Goal: Transaction & Acquisition: Purchase product/service

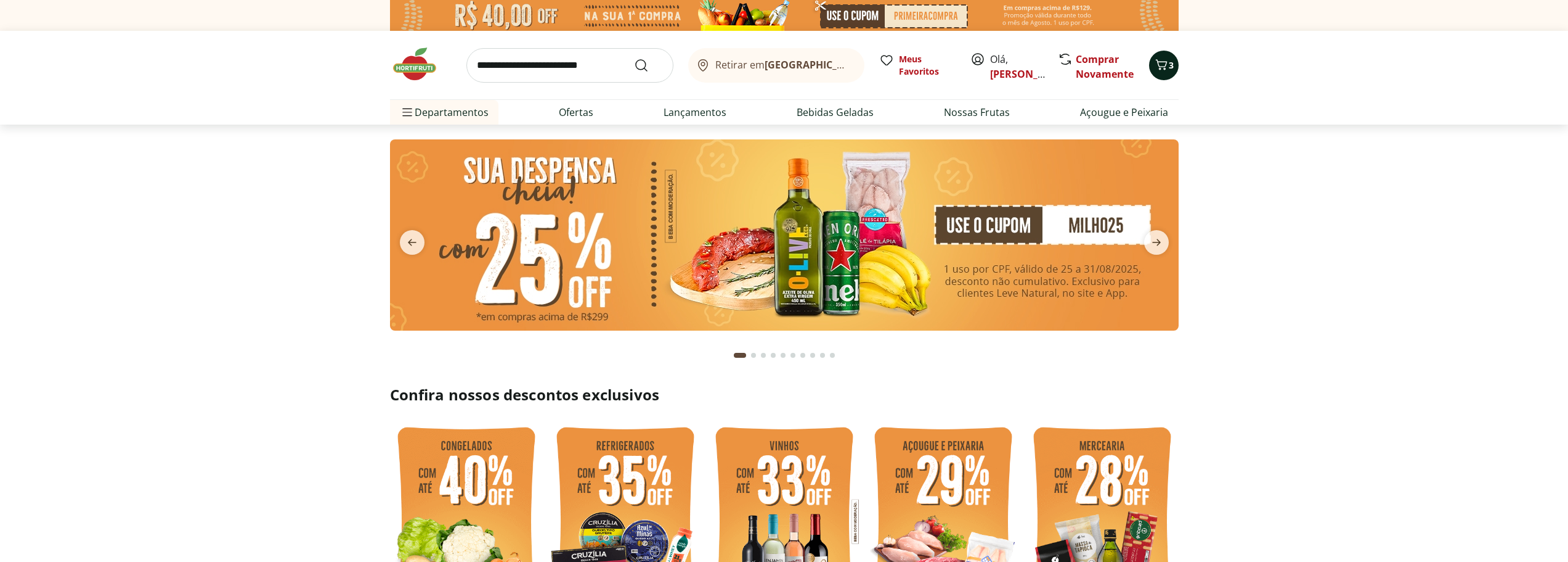
click at [1165, 68] on icon "Carrinho" at bounding box center [1161, 64] width 15 height 15
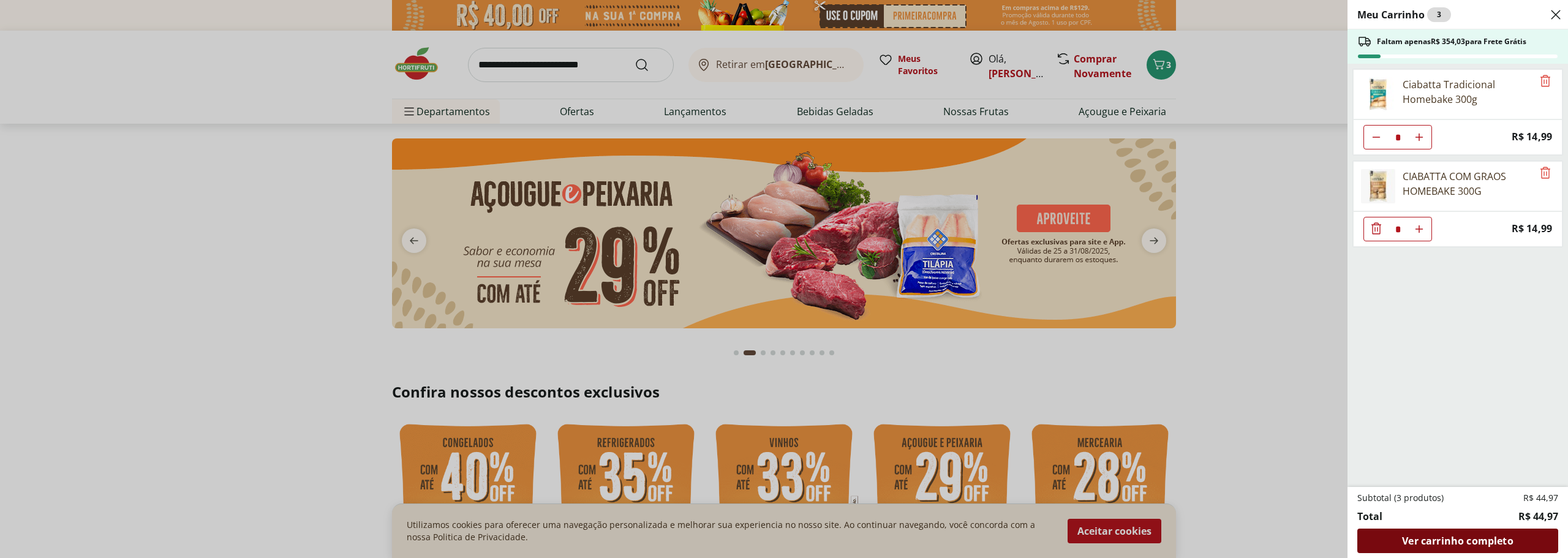
click at [1466, 537] on span "Ver carrinho completo" at bounding box center [1457, 540] width 111 height 10
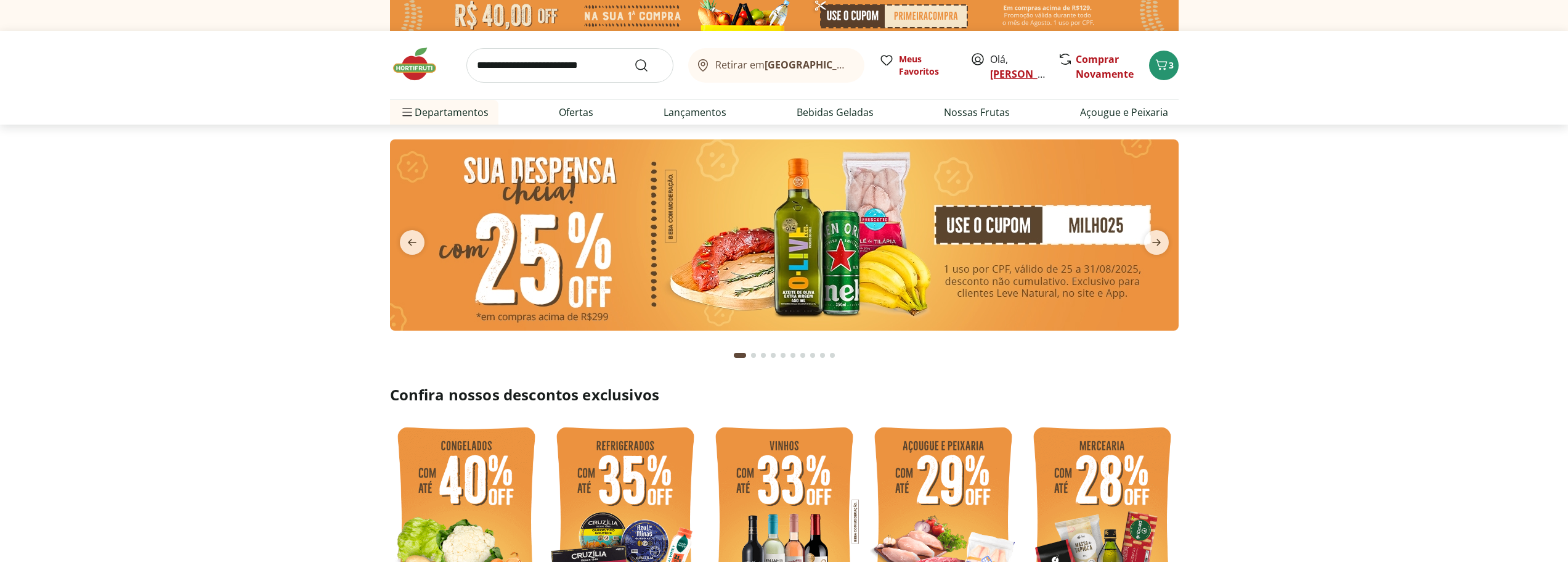
click at [1001, 67] on link "[PERSON_NAME]" at bounding box center [1029, 74] width 80 height 14
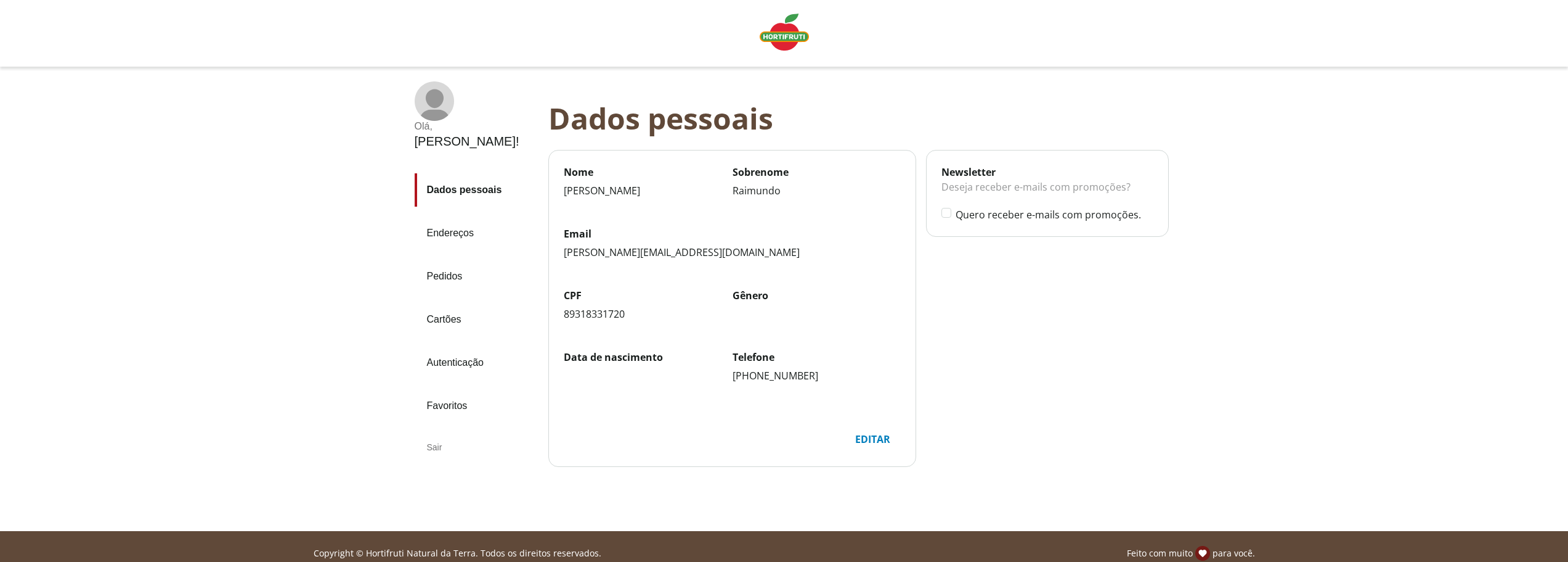
drag, startPoint x: 868, startPoint y: 434, endPoint x: 875, endPoint y: 442, distance: 10.6
click at [871, 438] on div "Editar" at bounding box center [872, 438] width 55 height 23
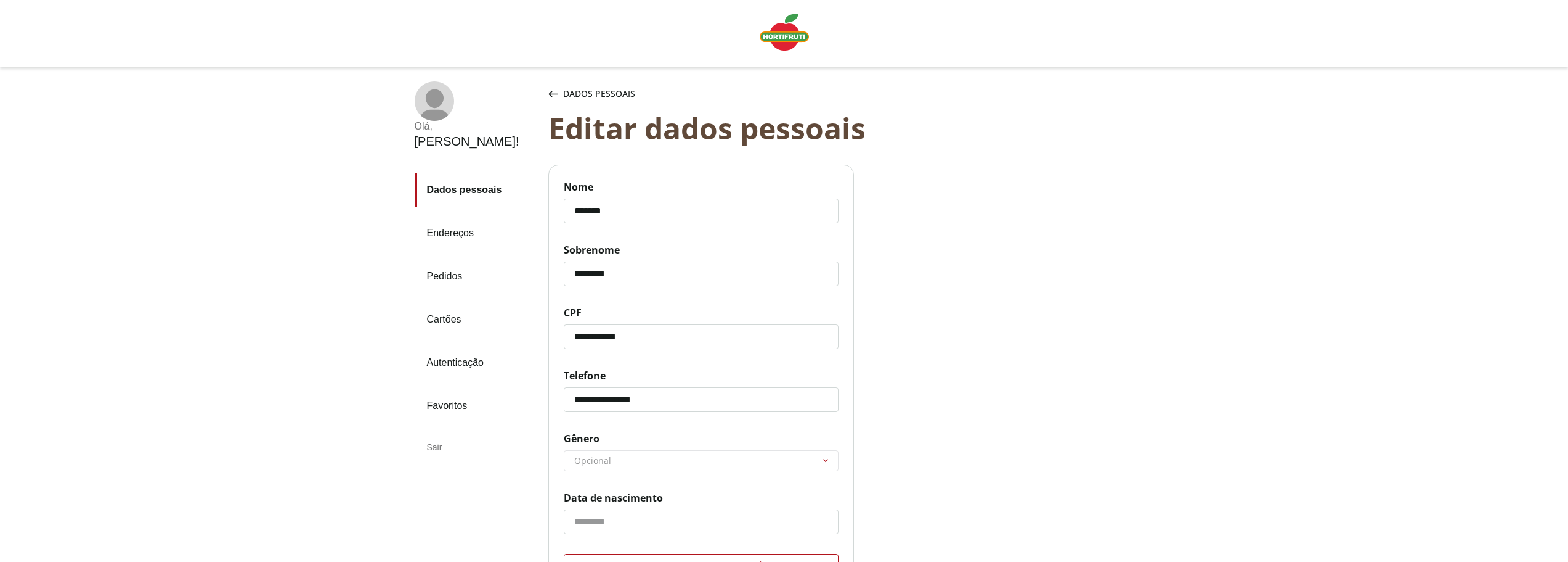
click at [725, 401] on input "**********" at bounding box center [700, 399] width 275 height 25
drag, startPoint x: 595, startPoint y: 399, endPoint x: 1029, endPoint y: 429, distance: 435.0
click at [1017, 442] on div "**********" at bounding box center [863, 406] width 631 height 483
type input "**********"
click at [1096, 498] on div "**********" at bounding box center [863, 406] width 631 height 483
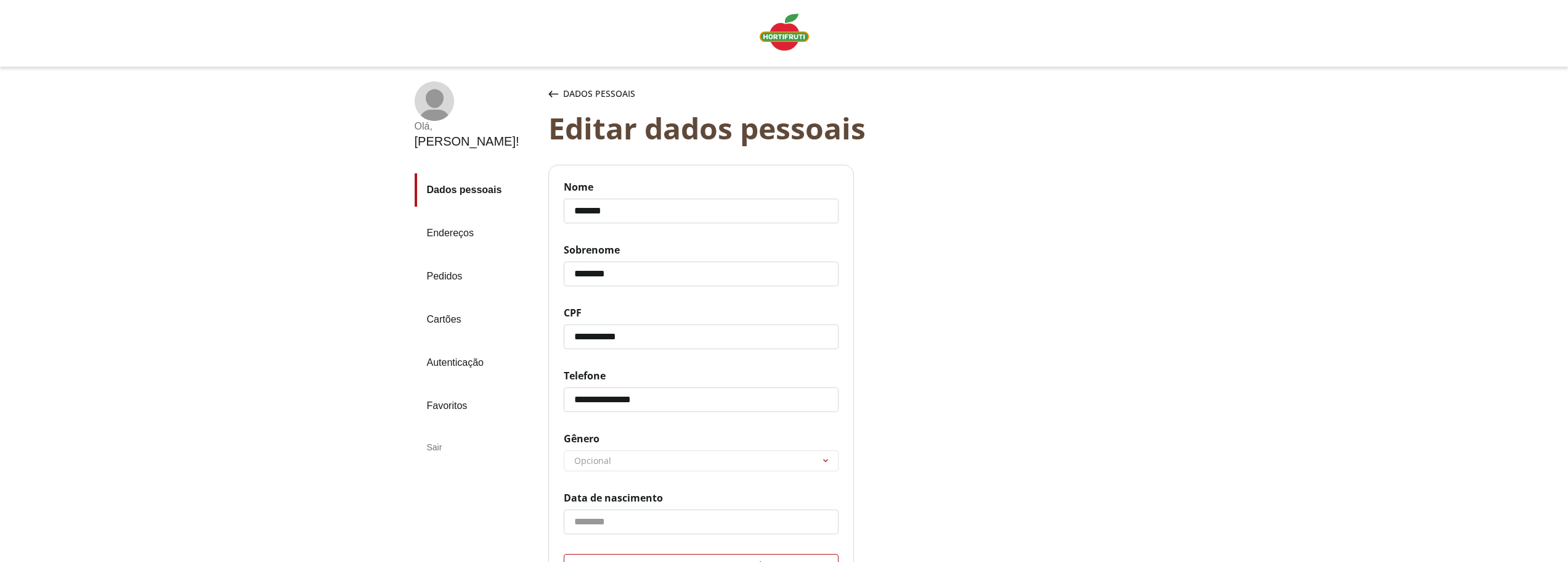
scroll to position [185, 0]
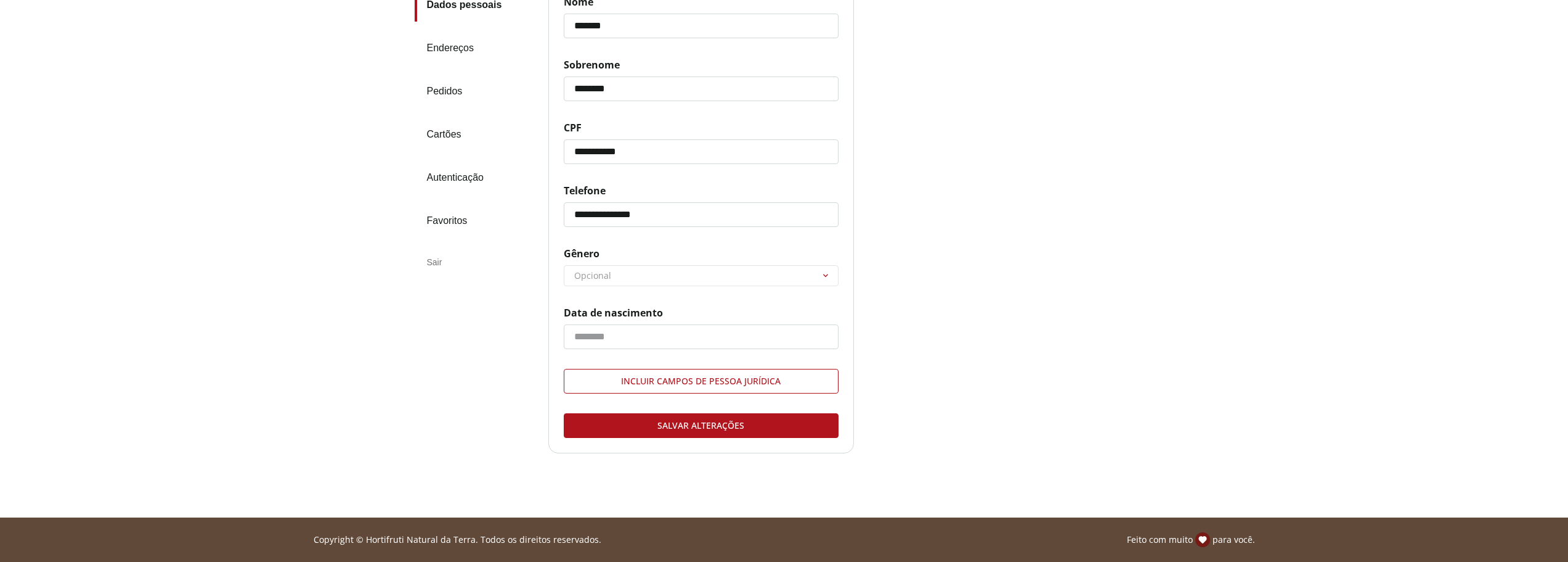
click at [714, 431] on div "Salvar alterações" at bounding box center [701, 425] width 274 height 23
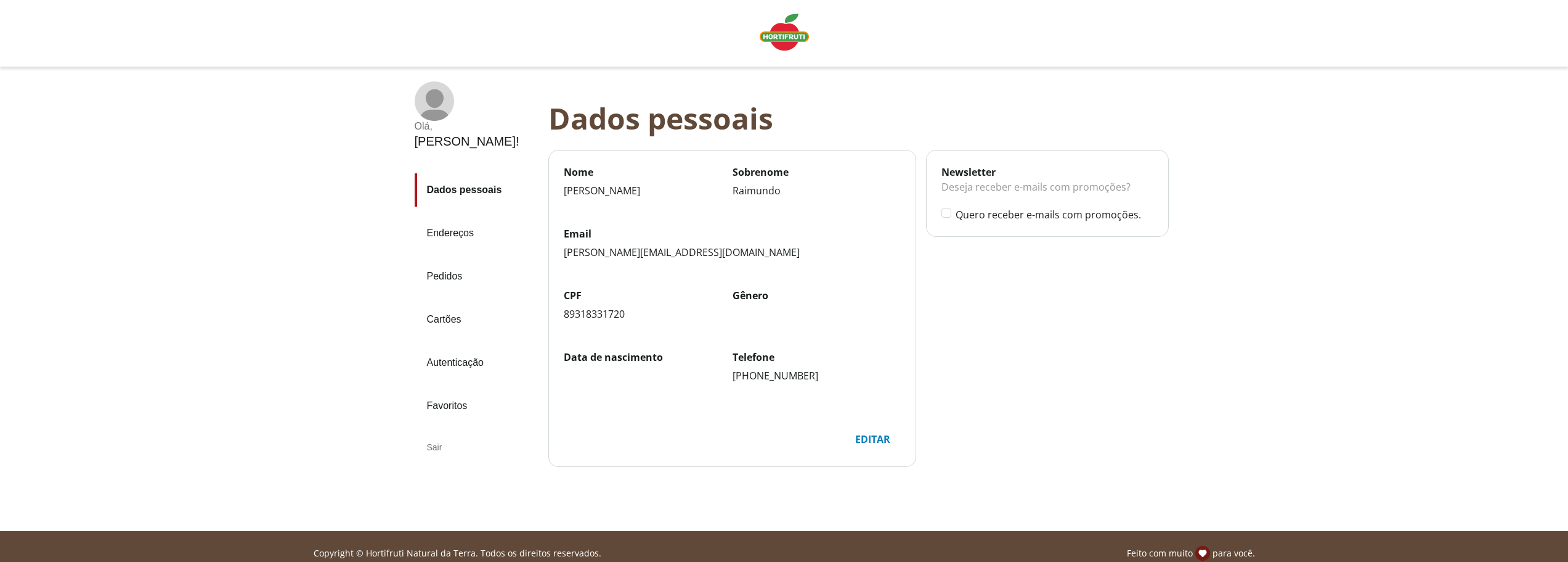
drag, startPoint x: 423, startPoint y: 239, endPoint x: 434, endPoint y: 244, distance: 12.1
click at [423, 259] on link "Pedidos" at bounding box center [476, 276] width 124 height 33
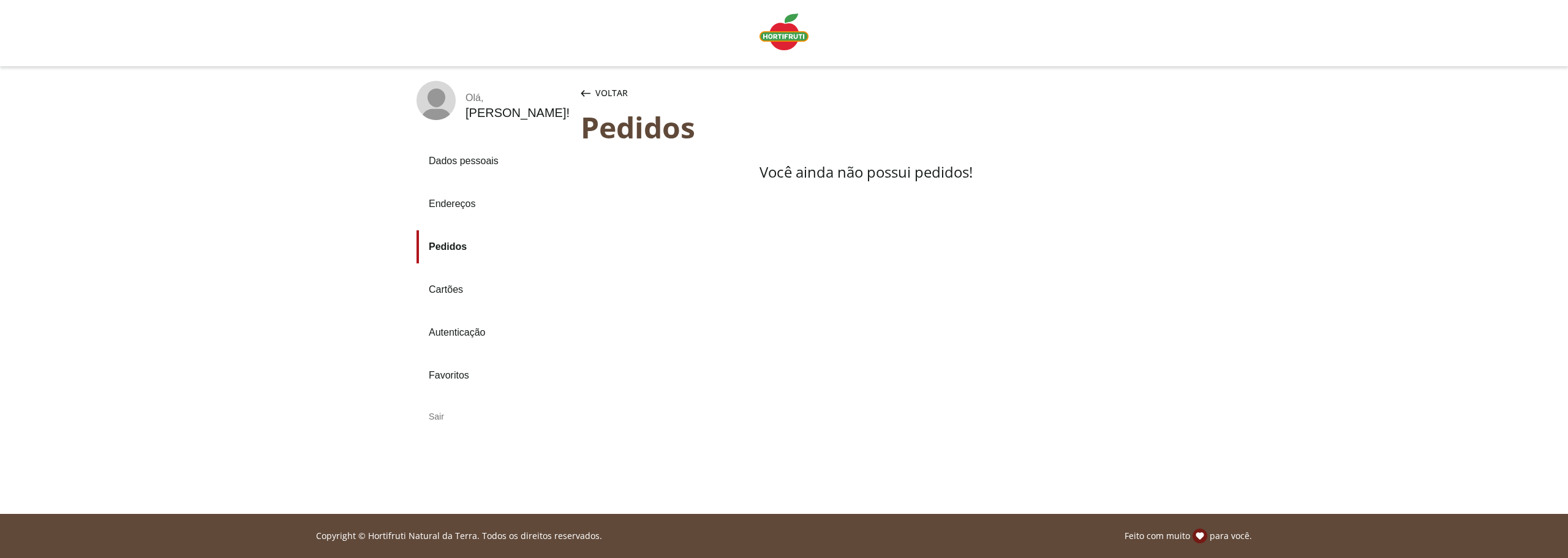
click at [442, 287] on link "Cartões" at bounding box center [493, 290] width 154 height 33
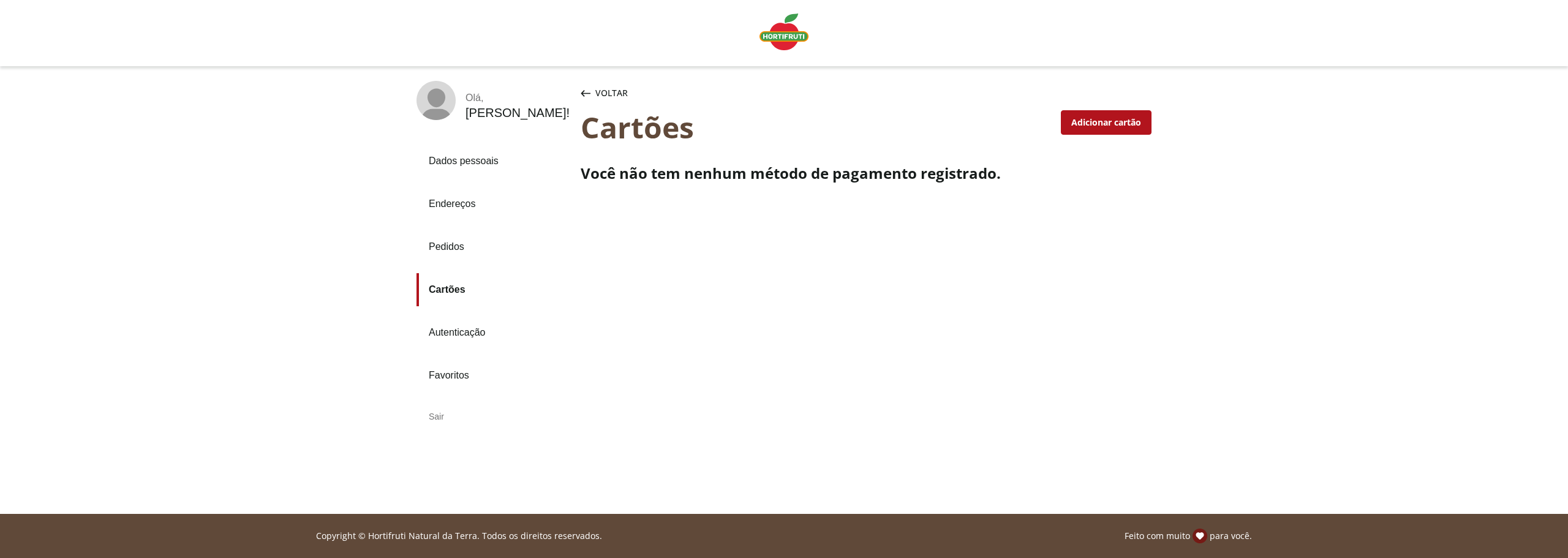
click at [482, 156] on link "Dados pessoais" at bounding box center [493, 161] width 154 height 33
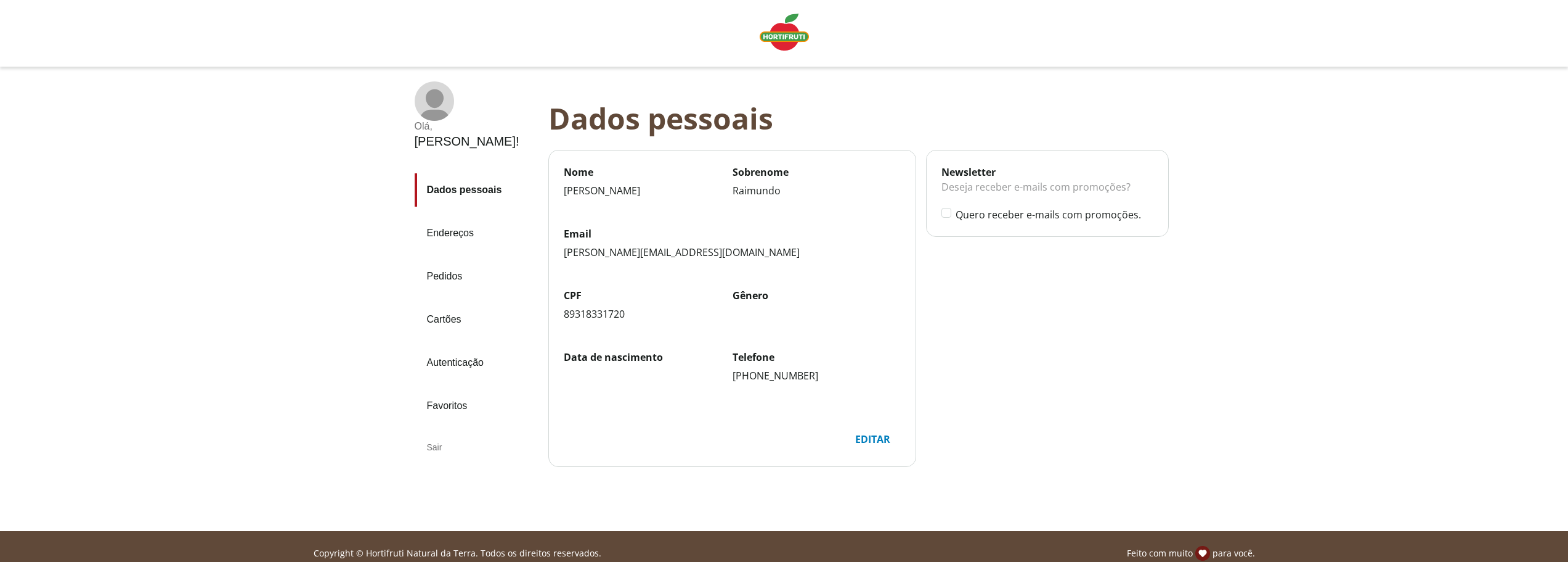
click at [1310, 324] on div "Olá , Antonio ! Dados pessoais Endereços Pedidos Cartões Autenticação Favoritos…" at bounding box center [784, 298] width 1568 height 465
click at [1310, 323] on div "Olá , Antonio ! Dados pessoais Endereços Pedidos Cartões Autenticação Favoritos…" at bounding box center [784, 298] width 1568 height 465
click at [776, 29] on img "Linha de sessão" at bounding box center [784, 32] width 50 height 37
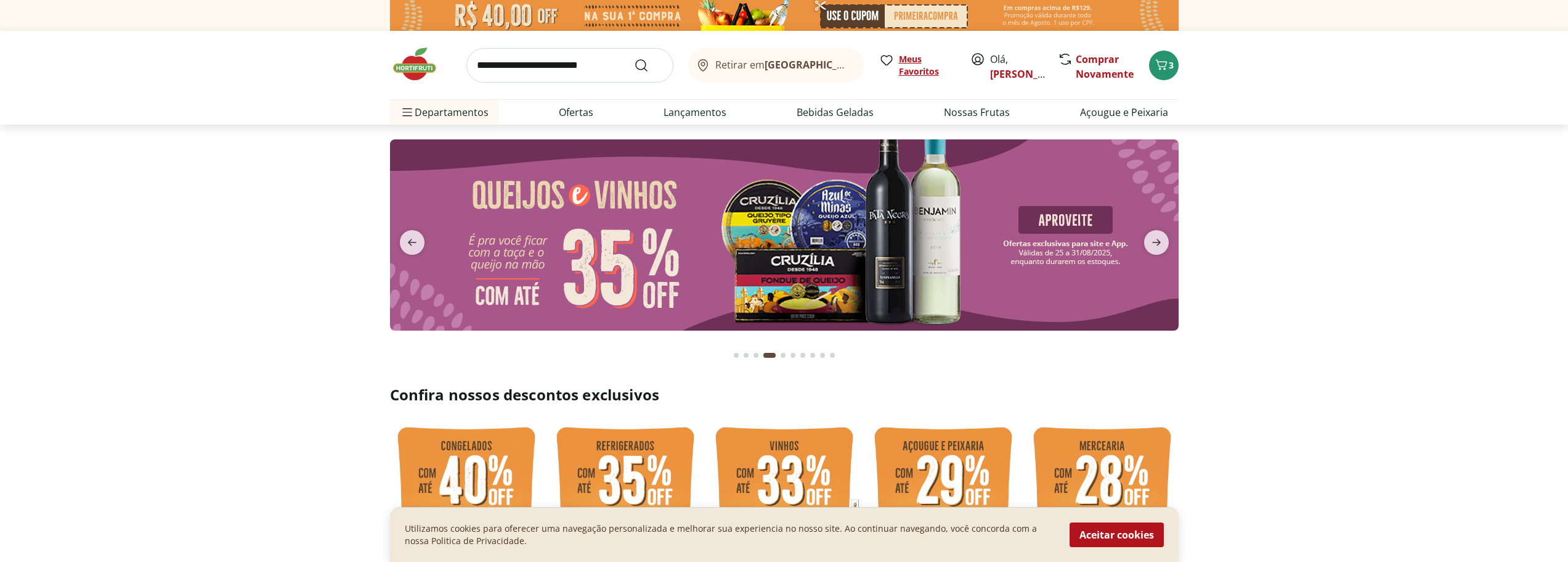
drag, startPoint x: 914, startPoint y: 61, endPoint x: 892, endPoint y: 52, distance: 23.8
click at [914, 61] on span "Meus Favoritos" at bounding box center [927, 65] width 57 height 25
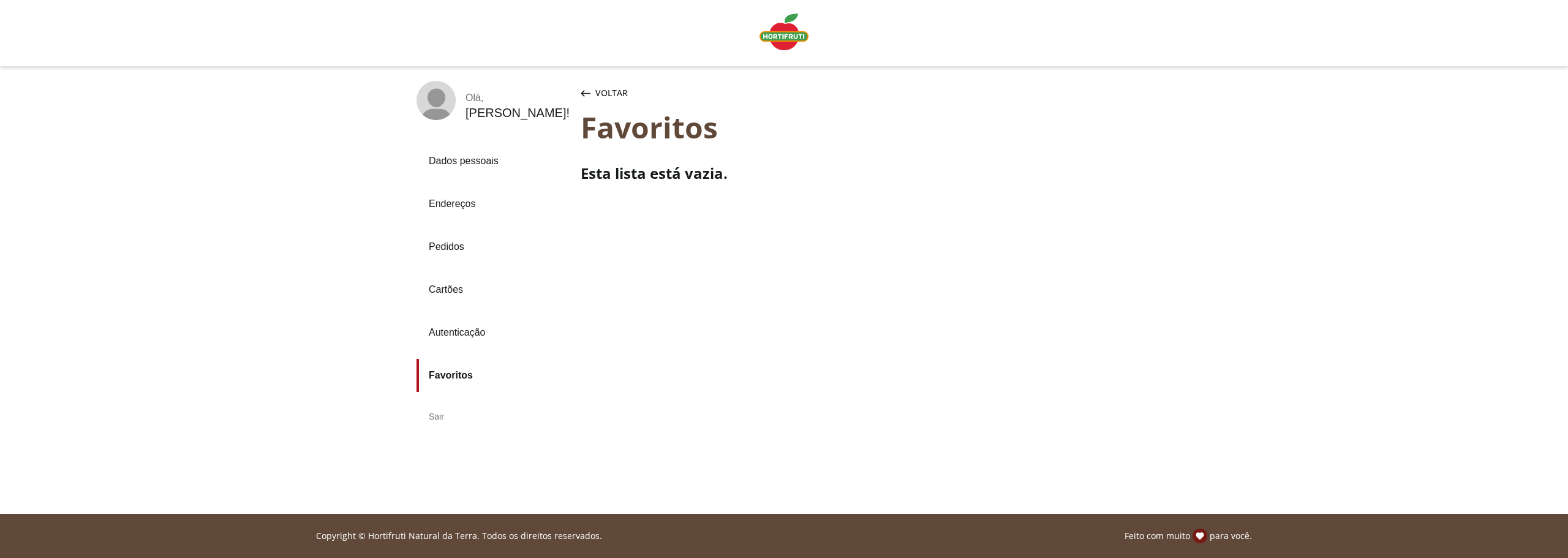
click at [586, 93] on icon "button" at bounding box center [586, 93] width 10 height 6
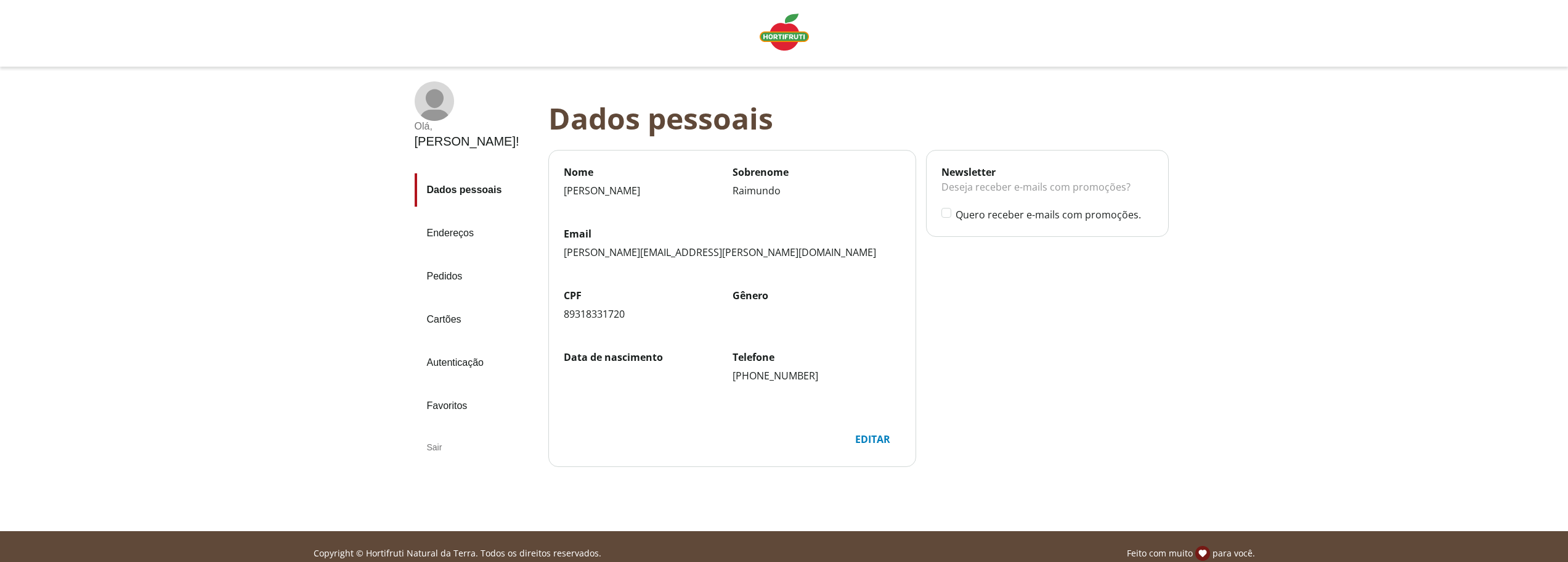
click at [436, 96] on icon at bounding box center [433, 98] width 17 height 19
click at [779, 33] on img "Linha de sessão" at bounding box center [784, 32] width 50 height 37
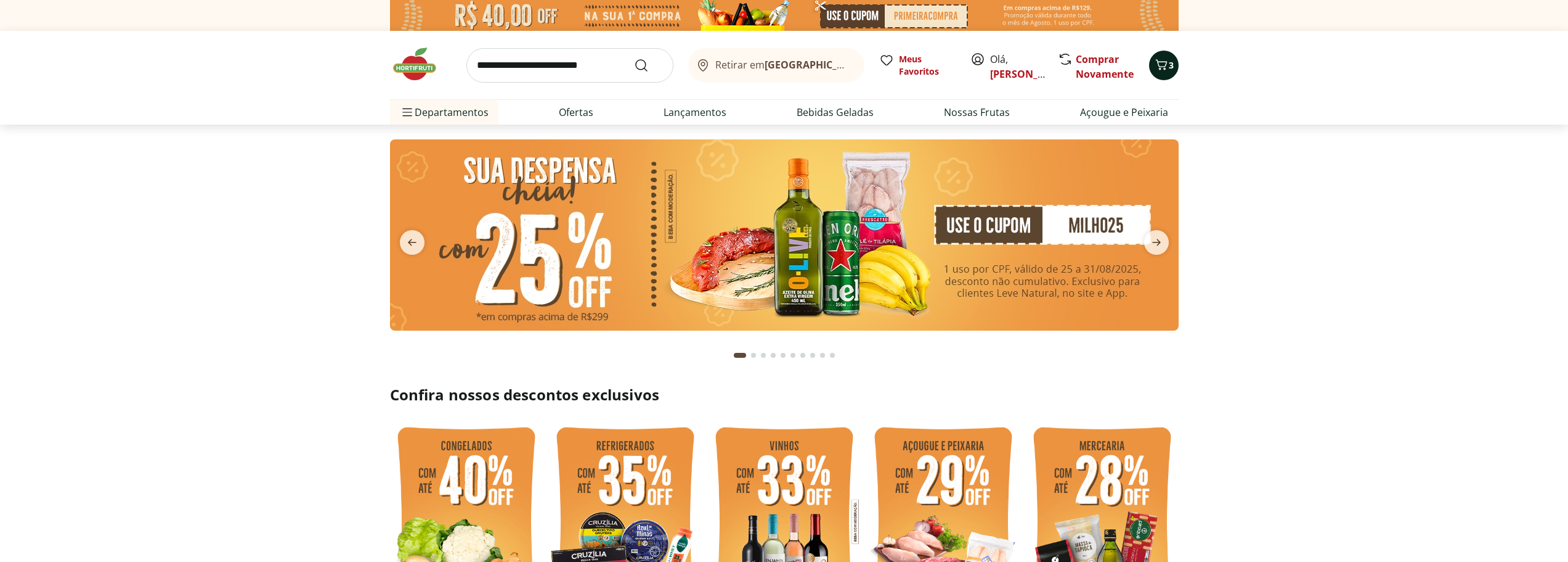
click at [1169, 60] on span "3" at bounding box center [1170, 64] width 5 height 12
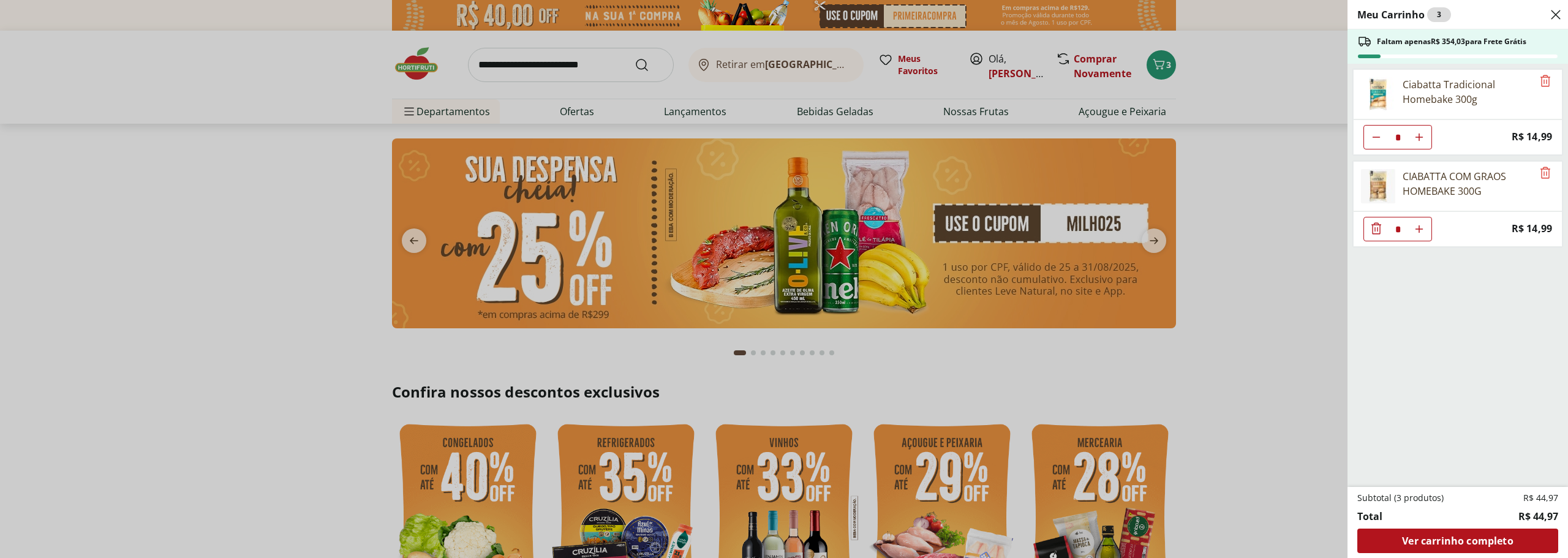
click at [1447, 90] on div "Ciabatta Tradicional Homebake 300g" at bounding box center [1467, 91] width 130 height 29
click at [1435, 91] on div "Ciabatta Tradicional Homebake 300g" at bounding box center [1467, 91] width 130 height 29
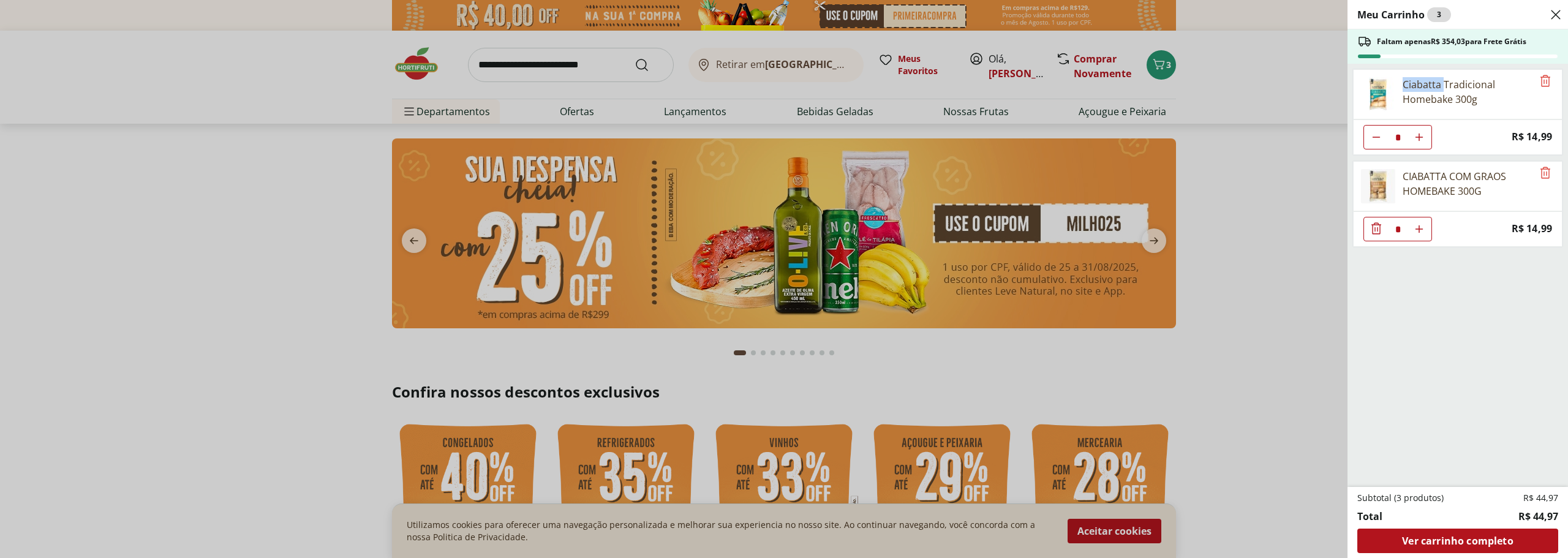
click at [1435, 90] on div "Ciabatta Tradicional Homebake 300g" at bounding box center [1467, 91] width 130 height 29
click at [1428, 88] on div "Ciabatta Tradicional Homebake 300g" at bounding box center [1467, 91] width 130 height 29
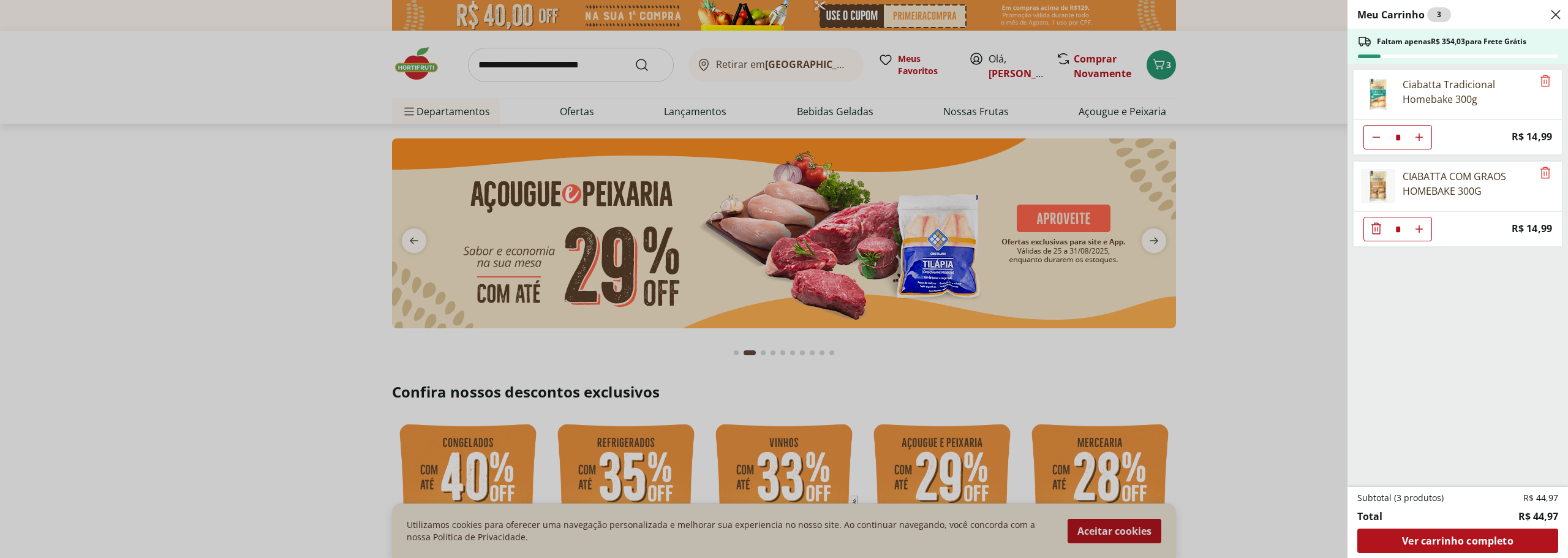
click at [1417, 80] on div "Ciabatta Tradicional Homebake 300g" at bounding box center [1467, 91] width 130 height 29
click at [1419, 81] on div "Ciabatta Tradicional Homebake 300g" at bounding box center [1467, 91] width 130 height 29
click at [1412, 80] on div "Ciabatta Tradicional Homebake 300g" at bounding box center [1467, 91] width 130 height 29
drag, startPoint x: 1412, startPoint y: 80, endPoint x: 1417, endPoint y: 88, distance: 9.4
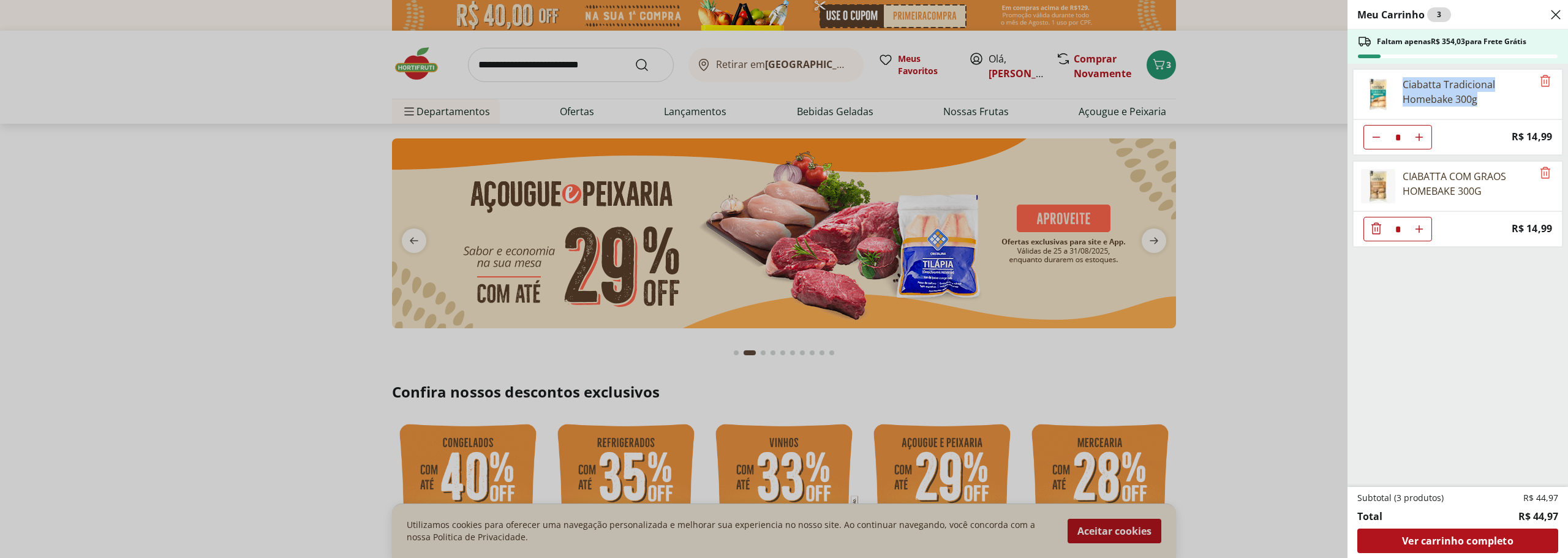
click at [1416, 86] on div "Ciabatta Tradicional Homebake 300g" at bounding box center [1467, 91] width 130 height 29
click at [1417, 87] on div "Ciabatta Tradicional Homebake 300g" at bounding box center [1467, 91] width 130 height 29
click at [1419, 85] on div "Ciabatta Tradicional Homebake 300g" at bounding box center [1467, 91] width 130 height 29
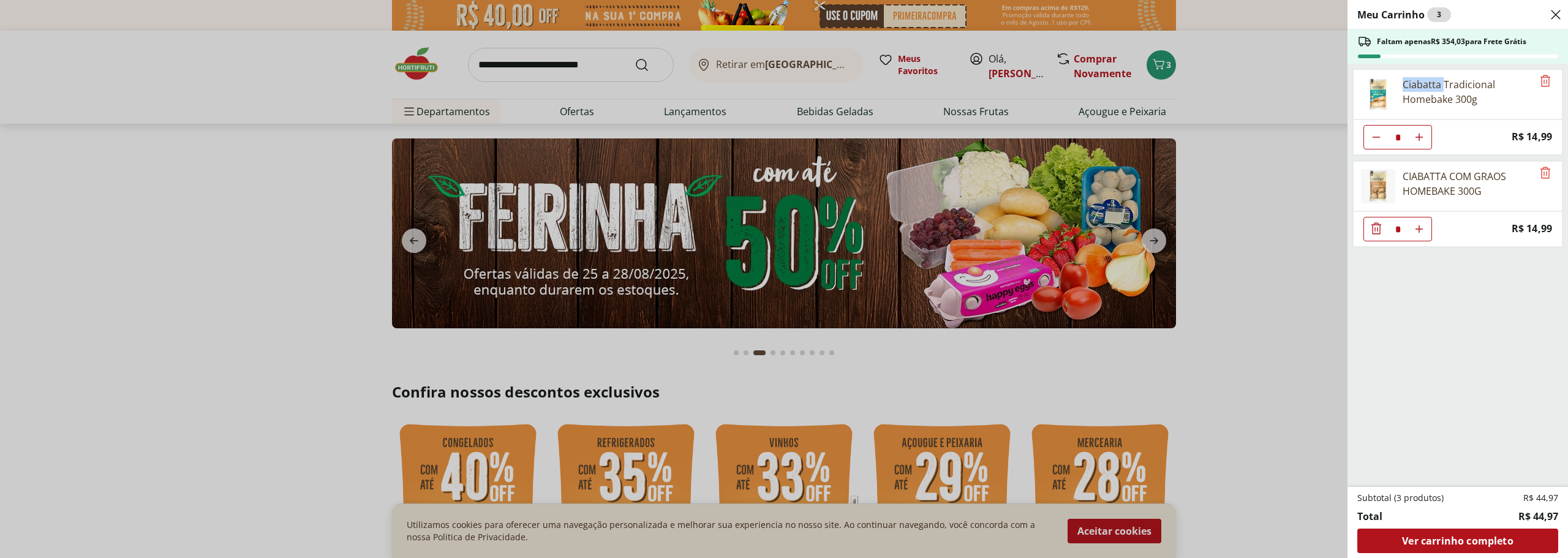
drag, startPoint x: 1396, startPoint y: 84, endPoint x: 1420, endPoint y: 79, distance: 24.5
copy div "Ciabatta"
click at [537, 62] on div "Meu Carrinho 3 Faltam apenas R$ 354,03 para Frete Grátis Ciabatta Tradicional H…" at bounding box center [784, 279] width 1568 height 558
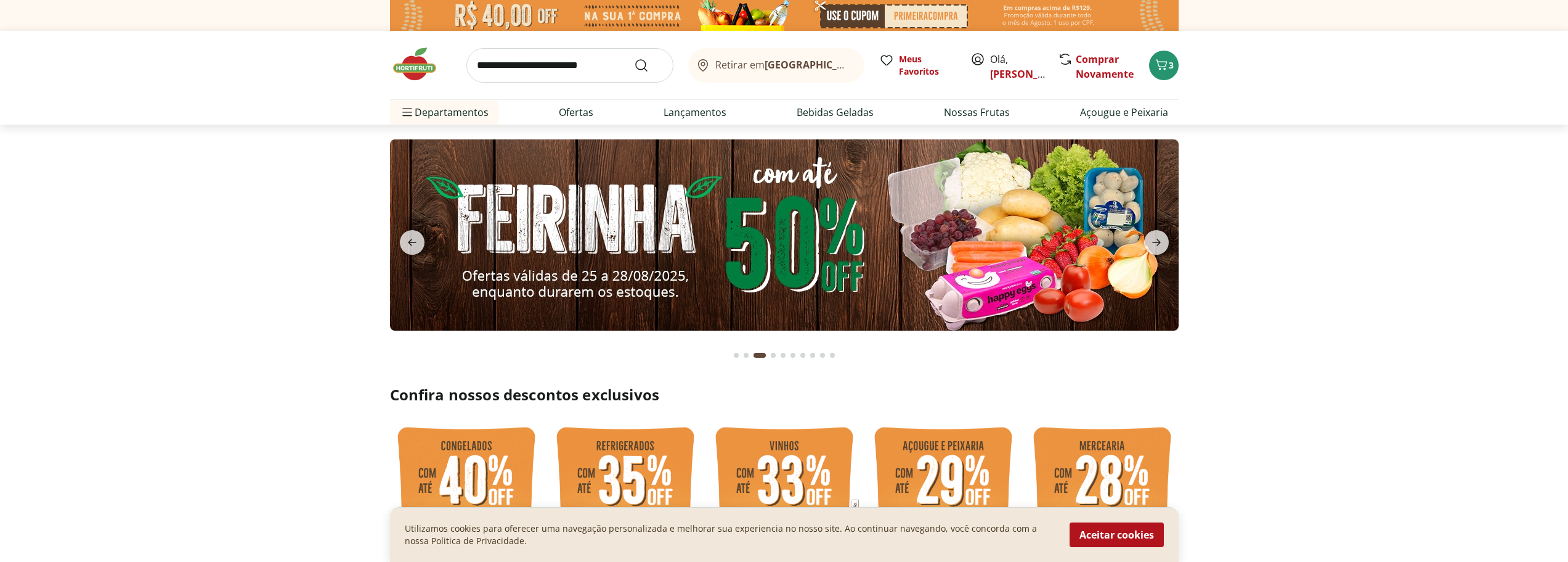
click at [540, 63] on input "search" at bounding box center [569, 65] width 207 height 35
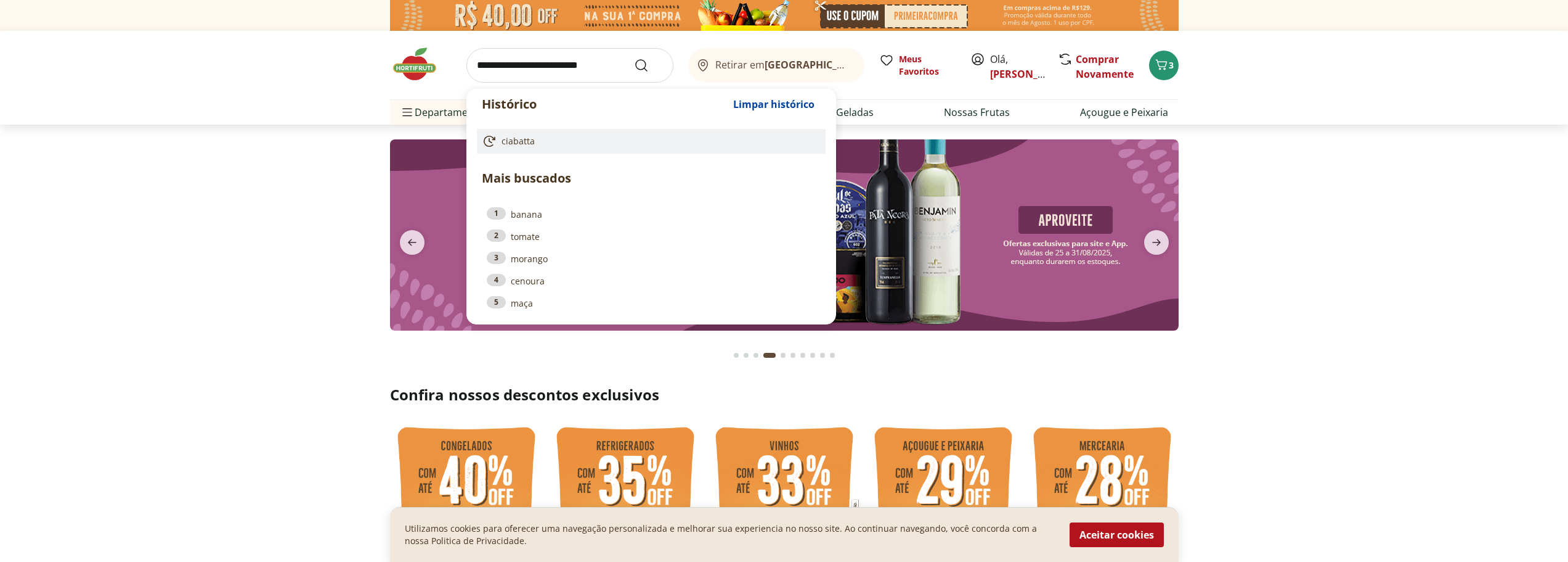
click at [529, 144] on span "ciabatta" at bounding box center [518, 141] width 33 height 12
type input "********"
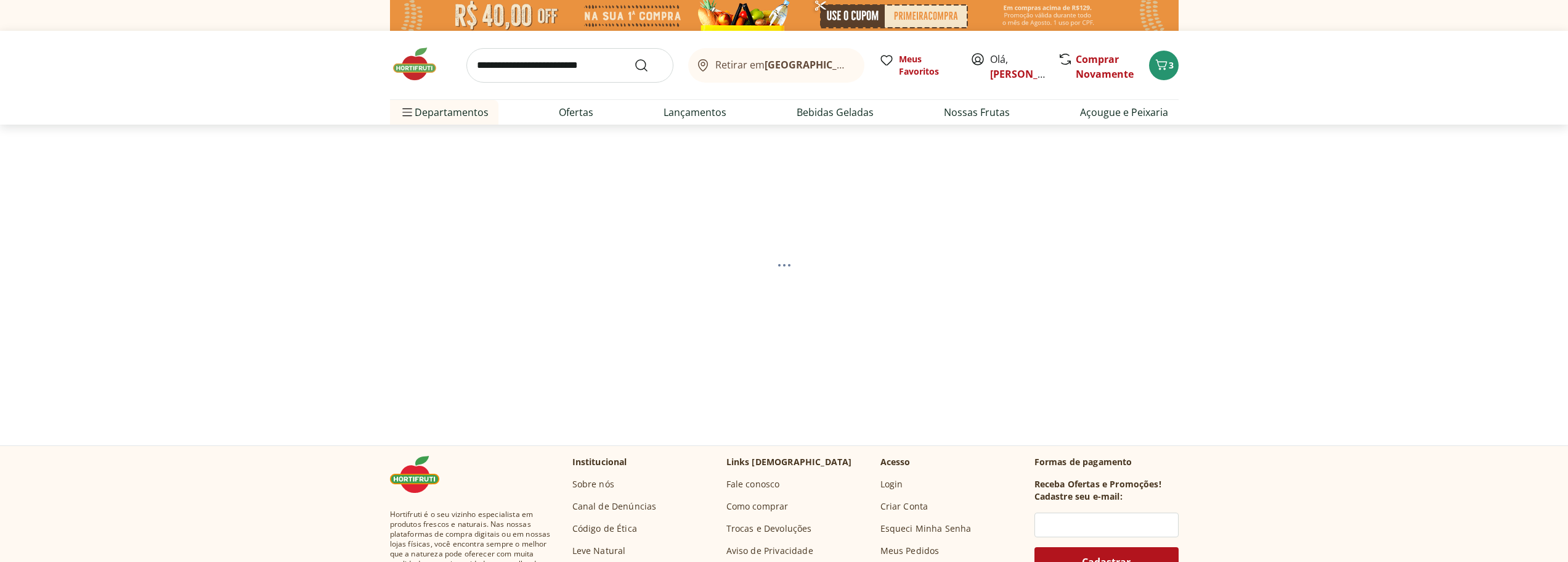
select select "**********"
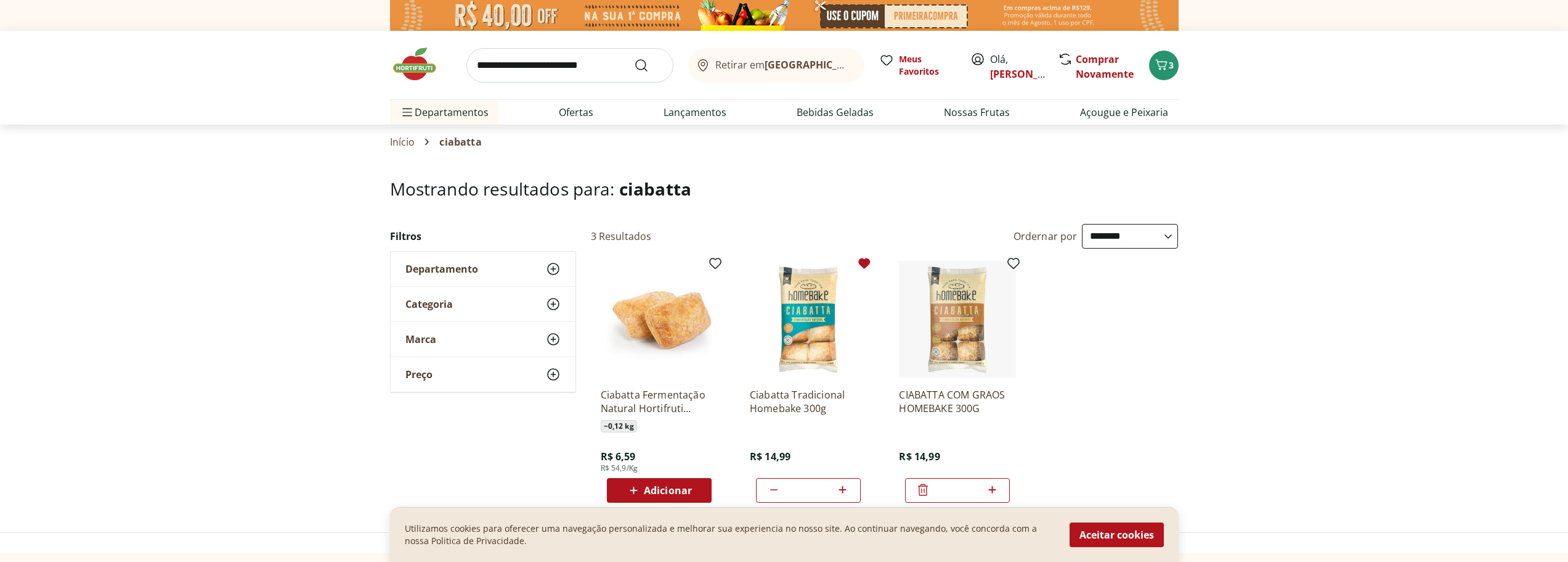
click at [869, 260] on icon at bounding box center [864, 262] width 12 height 10
click at [867, 263] on icon at bounding box center [864, 262] width 12 height 10
click at [1012, 263] on icon at bounding box center [1013, 262] width 12 height 10
click at [1344, 317] on section "**********" at bounding box center [784, 345] width 1568 height 333
click at [1166, 64] on icon "Carrinho" at bounding box center [1161, 64] width 15 height 15
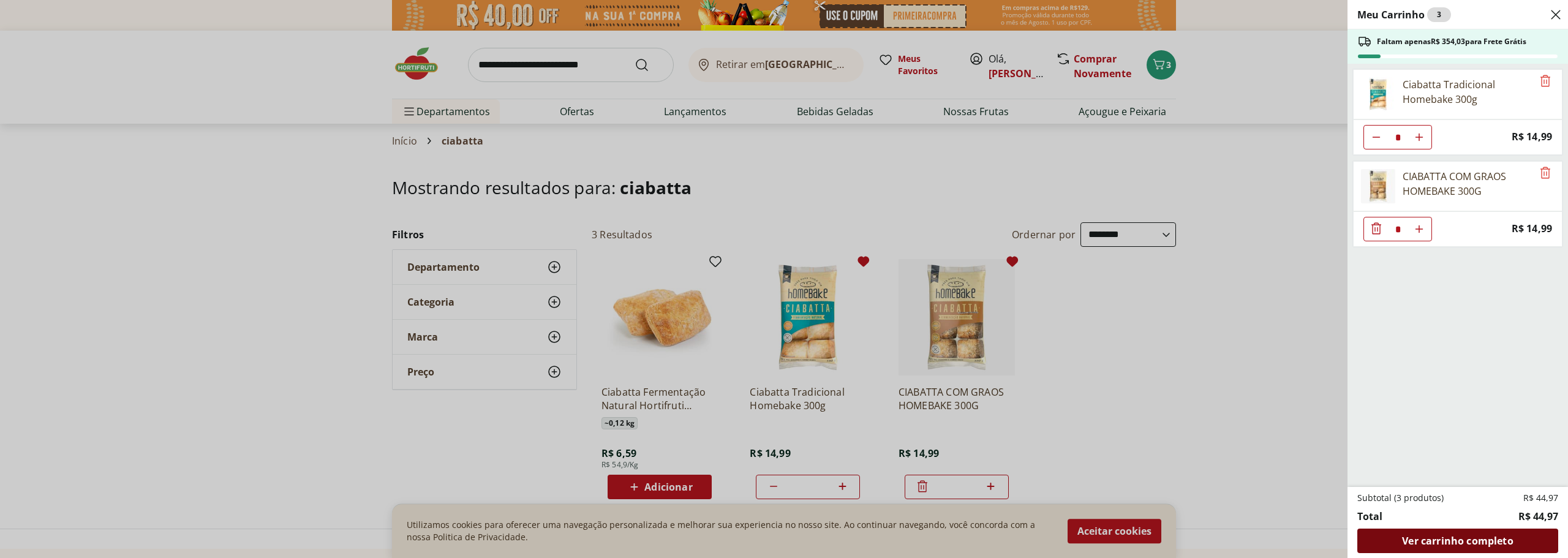
click at [1456, 537] on span "Ver carrinho completo" at bounding box center [1457, 540] width 111 height 10
